Goal: Transaction & Acquisition: Purchase product/service

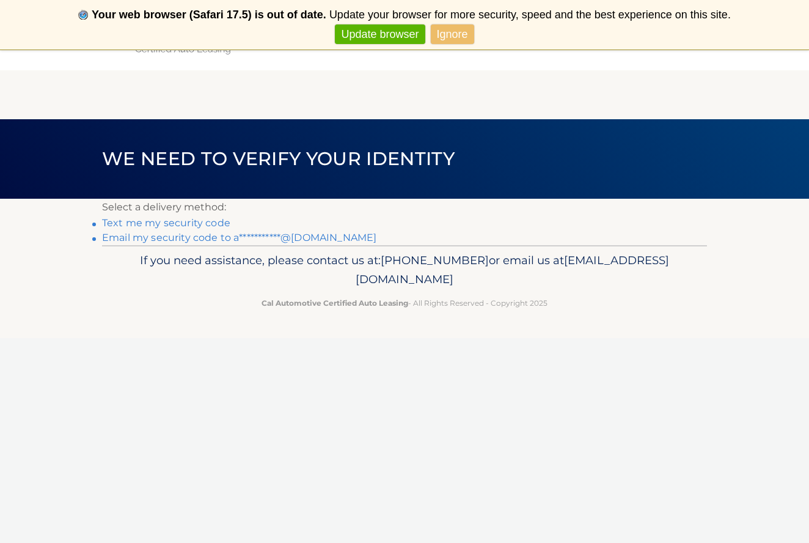
click at [173, 220] on link "Text me my security code" at bounding box center [166, 223] width 128 height 12
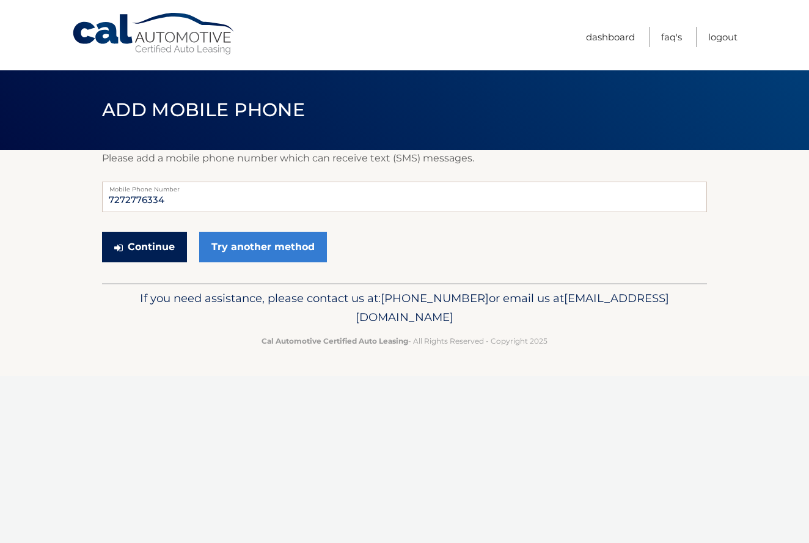
click at [171, 245] on button "Continue" at bounding box center [144, 247] width 85 height 31
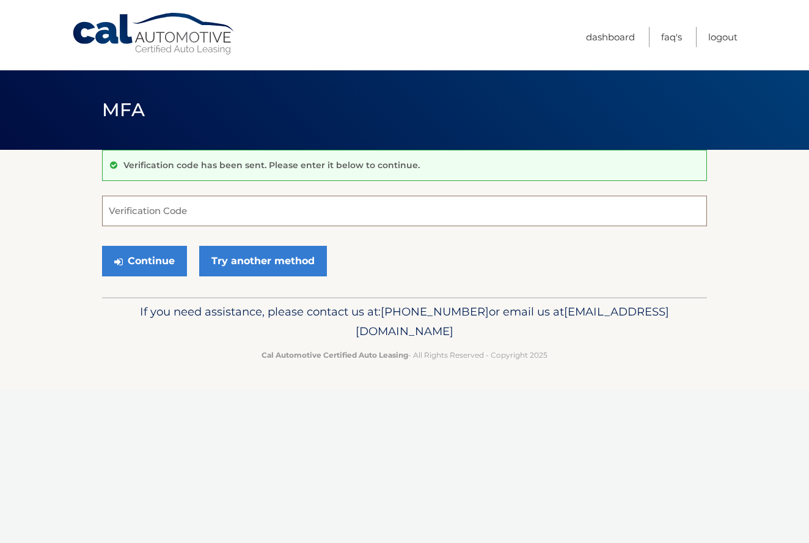
click at [182, 208] on input "Verification Code" at bounding box center [404, 211] width 605 height 31
type input "116696"
click at [160, 254] on button "Continue" at bounding box center [144, 261] width 85 height 31
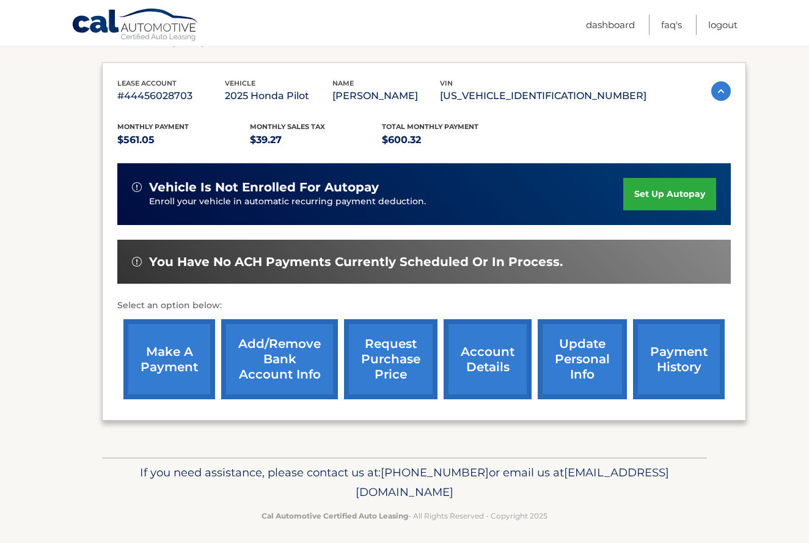
scroll to position [194, 0]
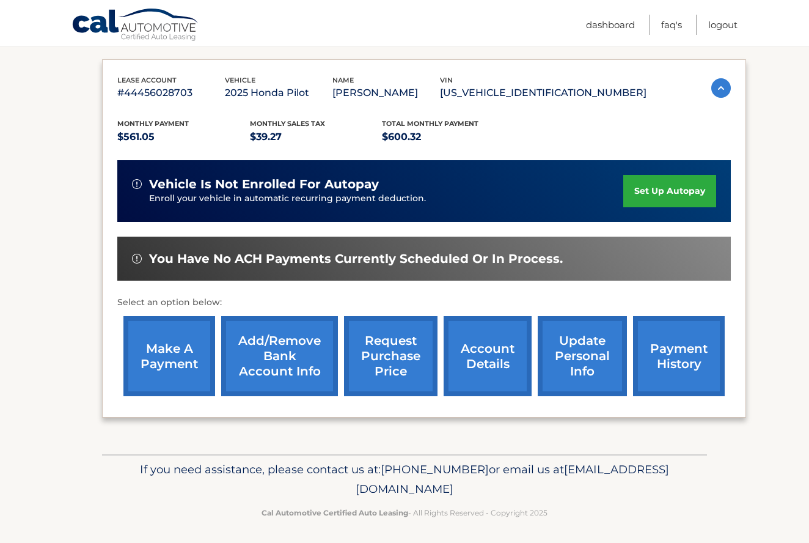
click at [245, 345] on link "Add/Remove bank account info" at bounding box center [279, 356] width 117 height 80
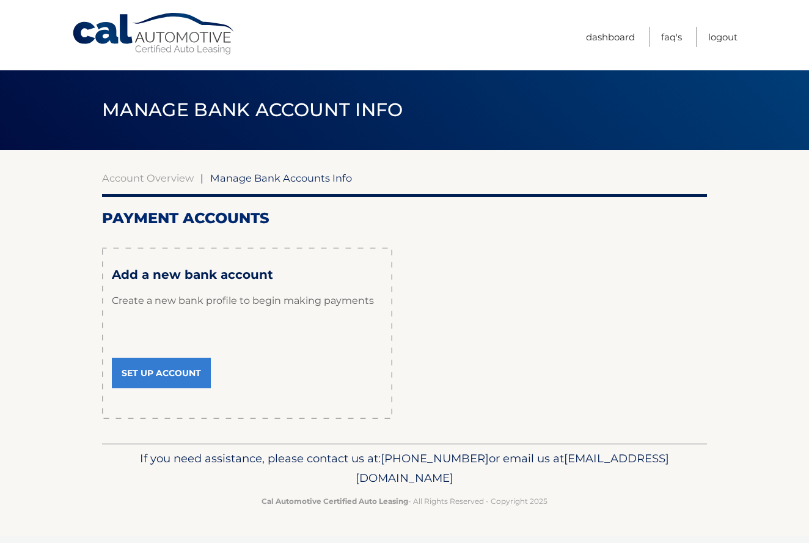
click at [190, 369] on link "Set Up Account" at bounding box center [161, 373] width 99 height 31
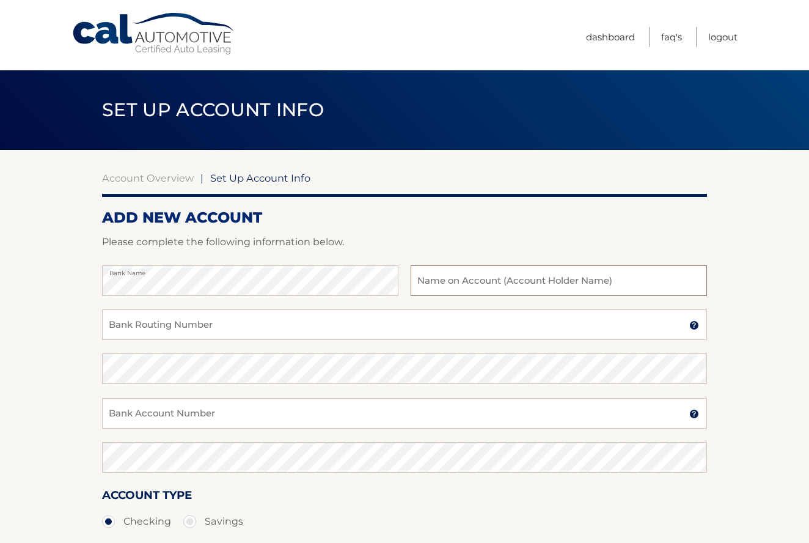
click at [434, 285] on input "text" at bounding box center [559, 280] width 296 height 31
type input "Roland Gimena"
click at [315, 320] on input "Bank Routing Number" at bounding box center [404, 324] width 605 height 31
type input "263182817"
click at [181, 419] on input "Bank Account Number" at bounding box center [404, 413] width 605 height 31
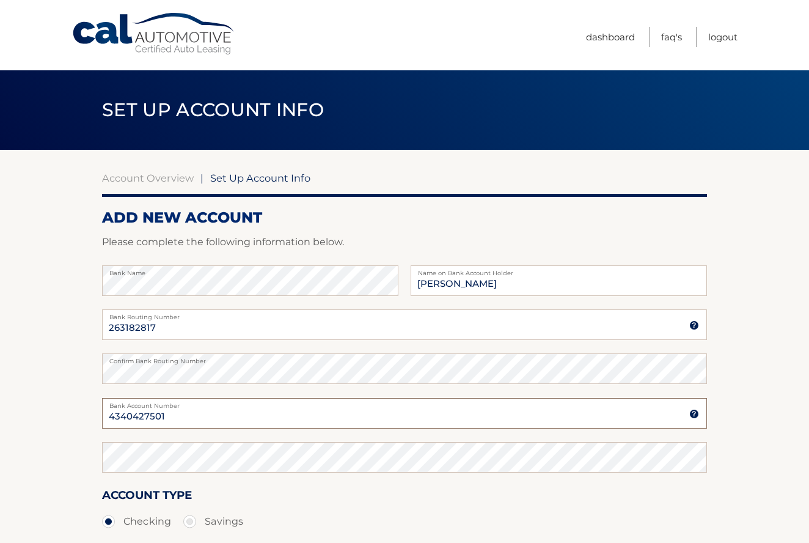
type input "4340427501"
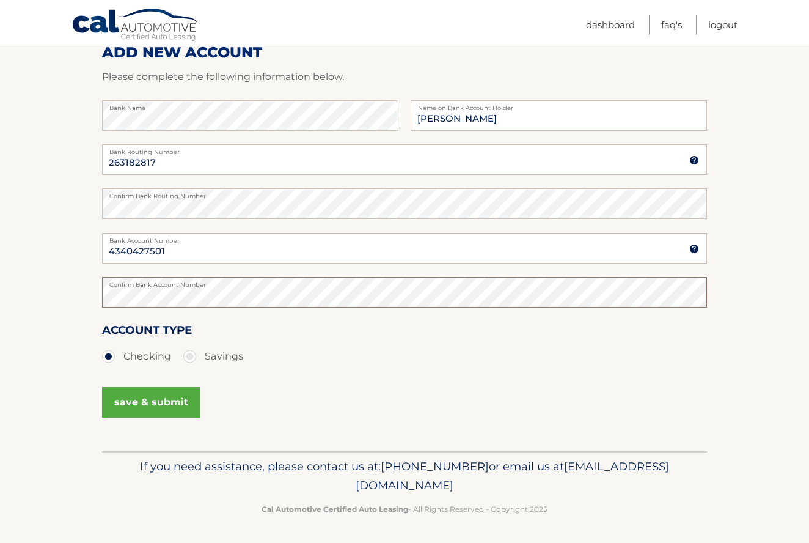
scroll to position [164, 0]
click at [154, 397] on button "save & submit" at bounding box center [151, 403] width 98 height 31
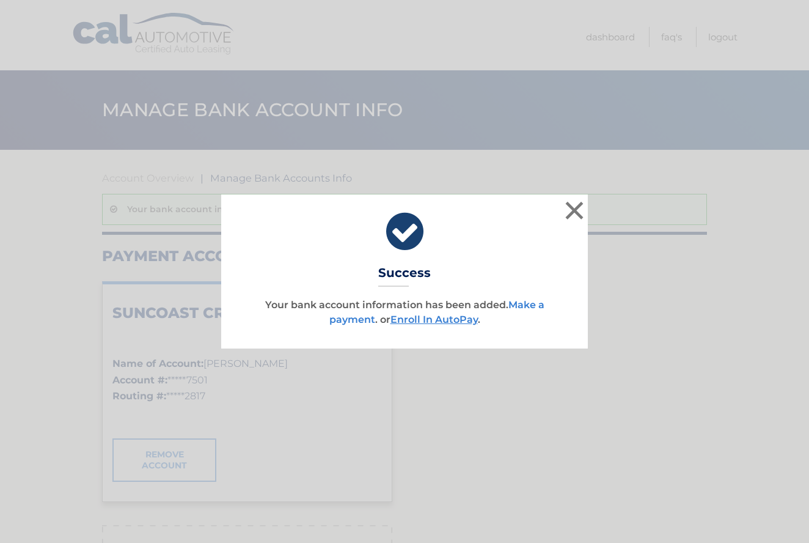
click at [345, 320] on link "Make a payment" at bounding box center [436, 312] width 215 height 26
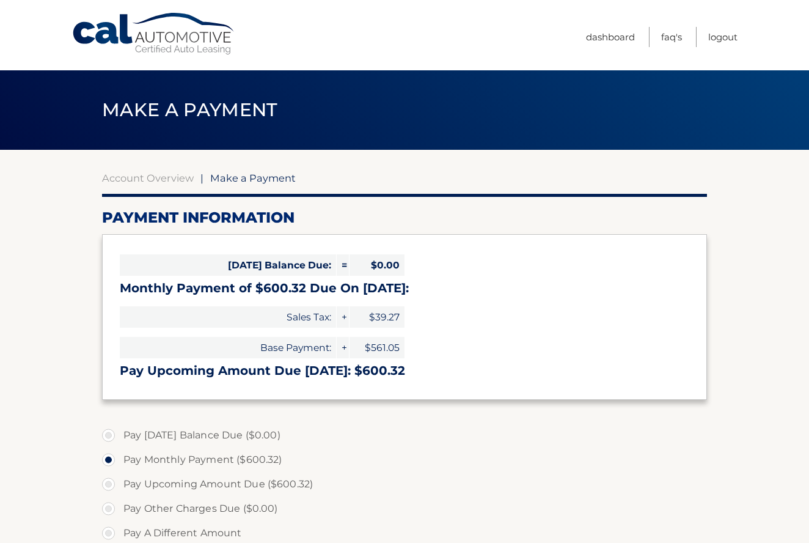
select select "Mzk0NmUyYjgtMzEzYi00ZjVlLWFjMGMtOGMzNWYzOTQ1MTg1"
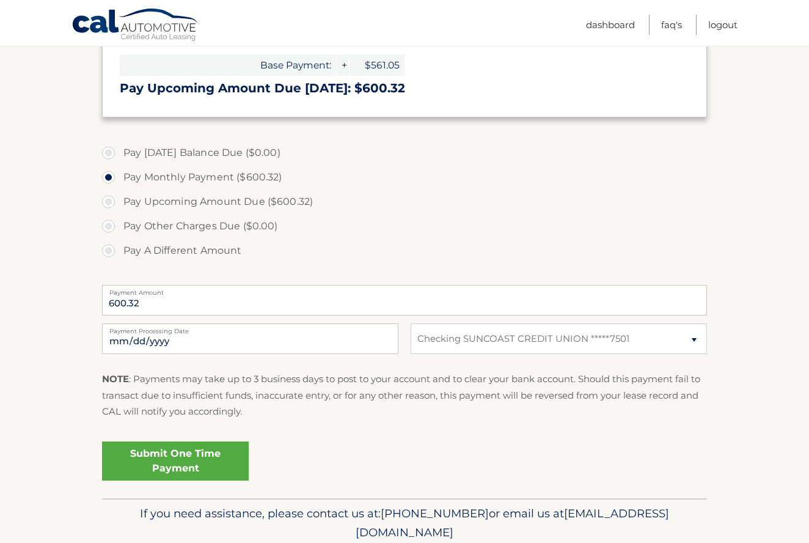
scroll to position [285, 0]
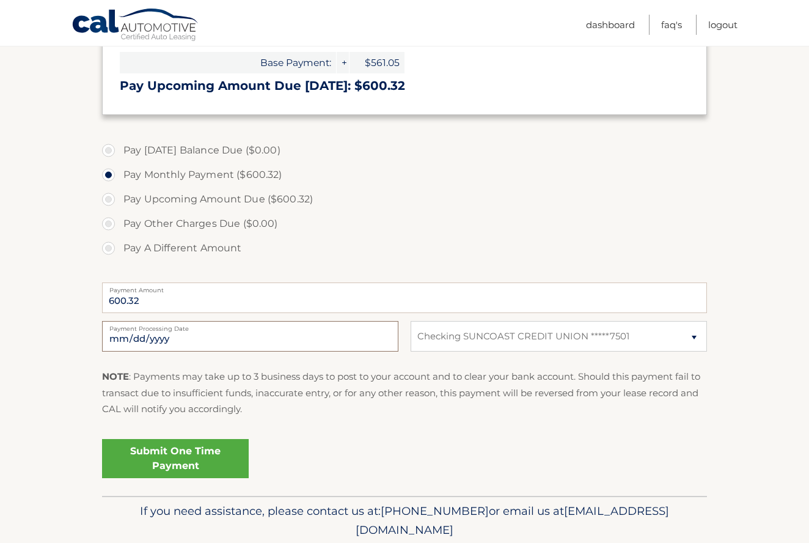
click at [351, 333] on input "2025-10-09" at bounding box center [250, 336] width 296 height 31
type input "2025-10-31"
click at [313, 432] on fieldset "Pay Today's Balance Due ($0.00) Pay Monthly Payment ($600.32) Pay Upcoming Amou…" at bounding box center [404, 314] width 605 height 361
click at [220, 467] on link "Submit One Time Payment" at bounding box center [175, 458] width 147 height 39
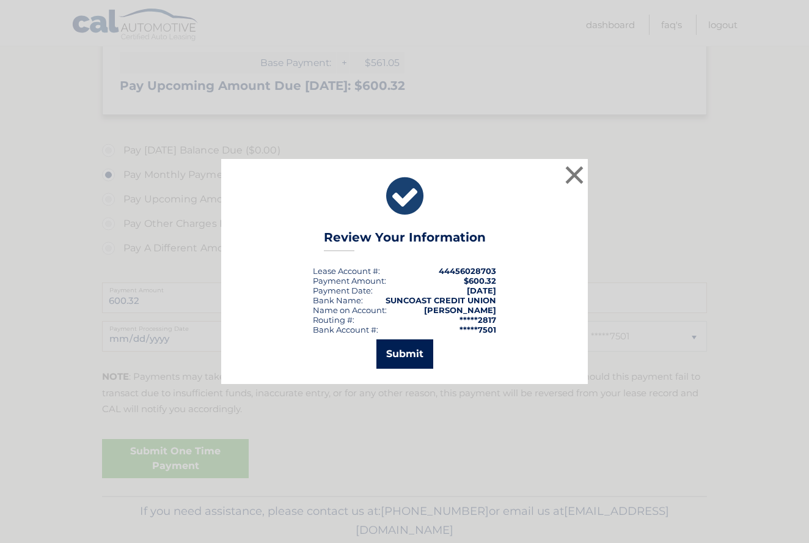
click at [385, 355] on button "Submit" at bounding box center [405, 353] width 57 height 29
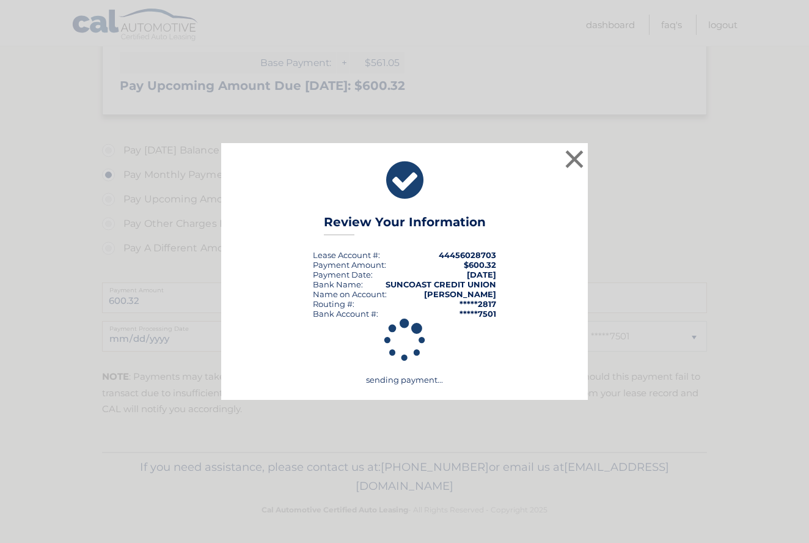
scroll to position [284, 0]
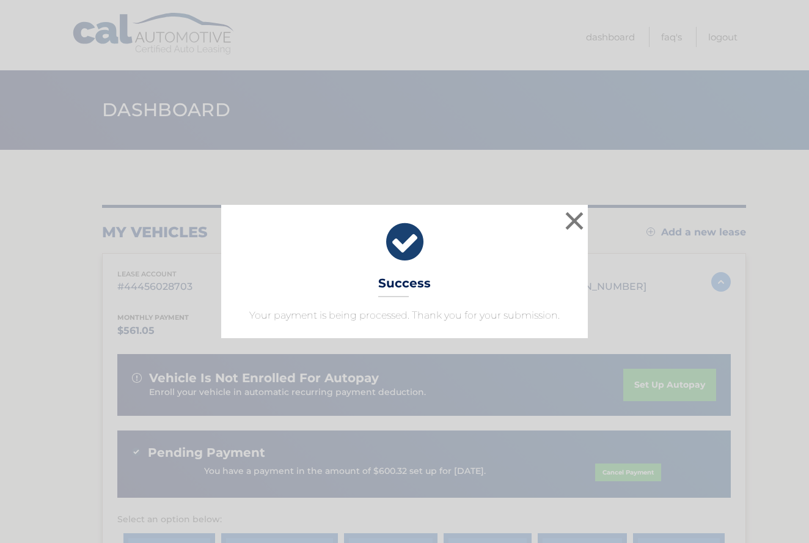
click at [570, 216] on button "×" at bounding box center [574, 220] width 24 height 24
